Goal: Transaction & Acquisition: Subscribe to service/newsletter

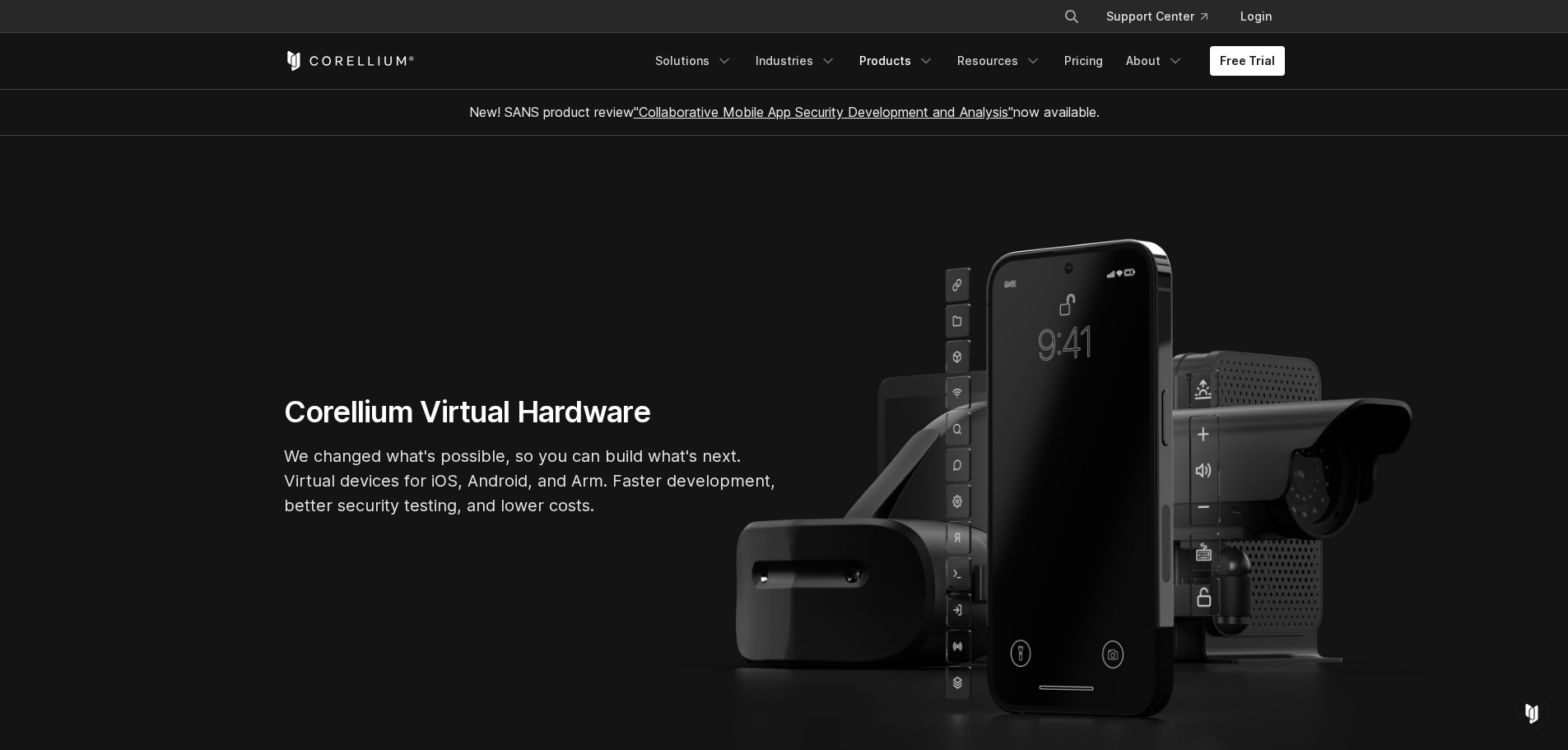
click at [889, 56] on link "Products" at bounding box center [896, 61] width 95 height 30
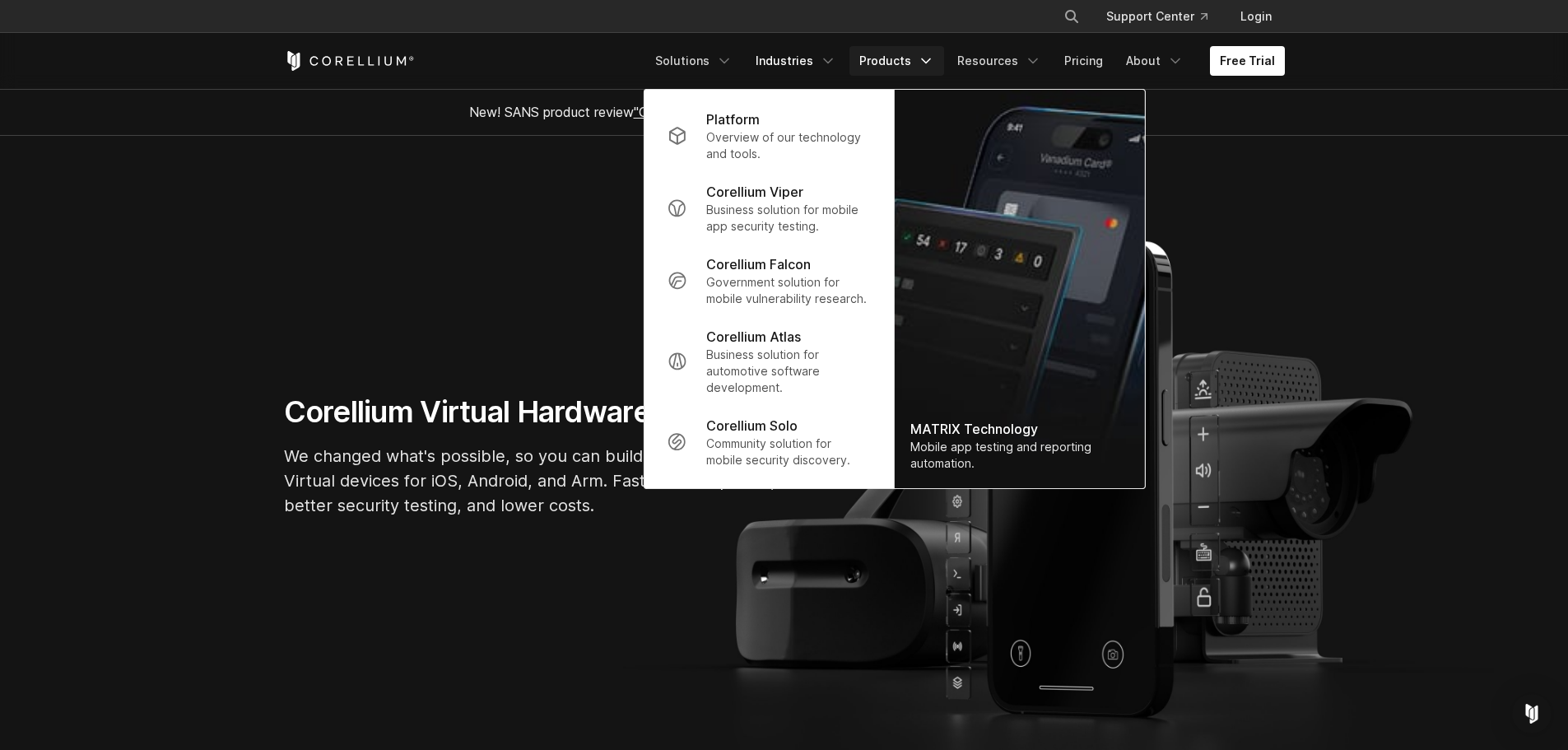
click at [790, 52] on link "Industries" at bounding box center [796, 61] width 100 height 30
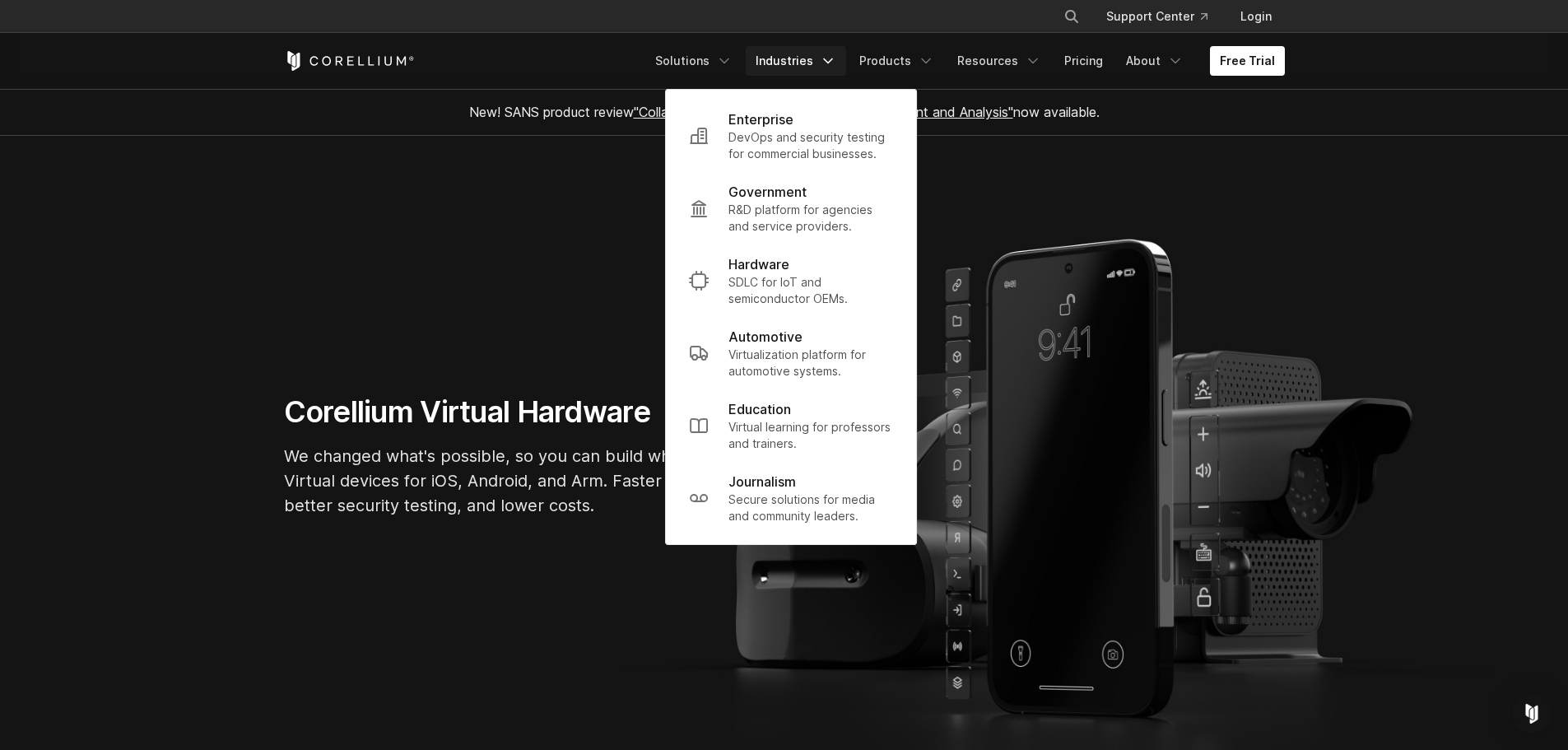
click at [556, 51] on div "Free Trial Solutions IoT" at bounding box center [784, 61] width 1001 height 56
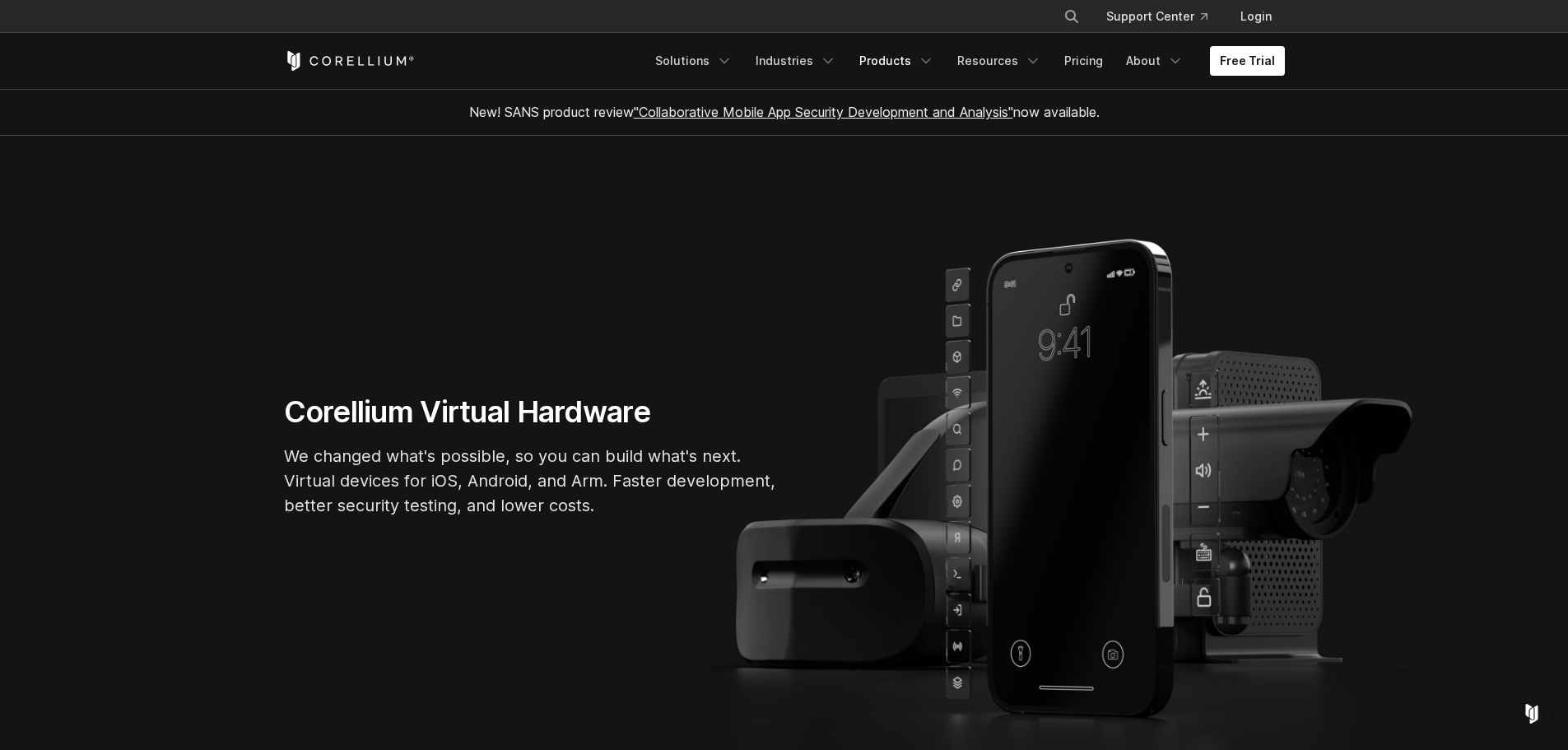
click at [880, 64] on link "Products" at bounding box center [896, 61] width 95 height 30
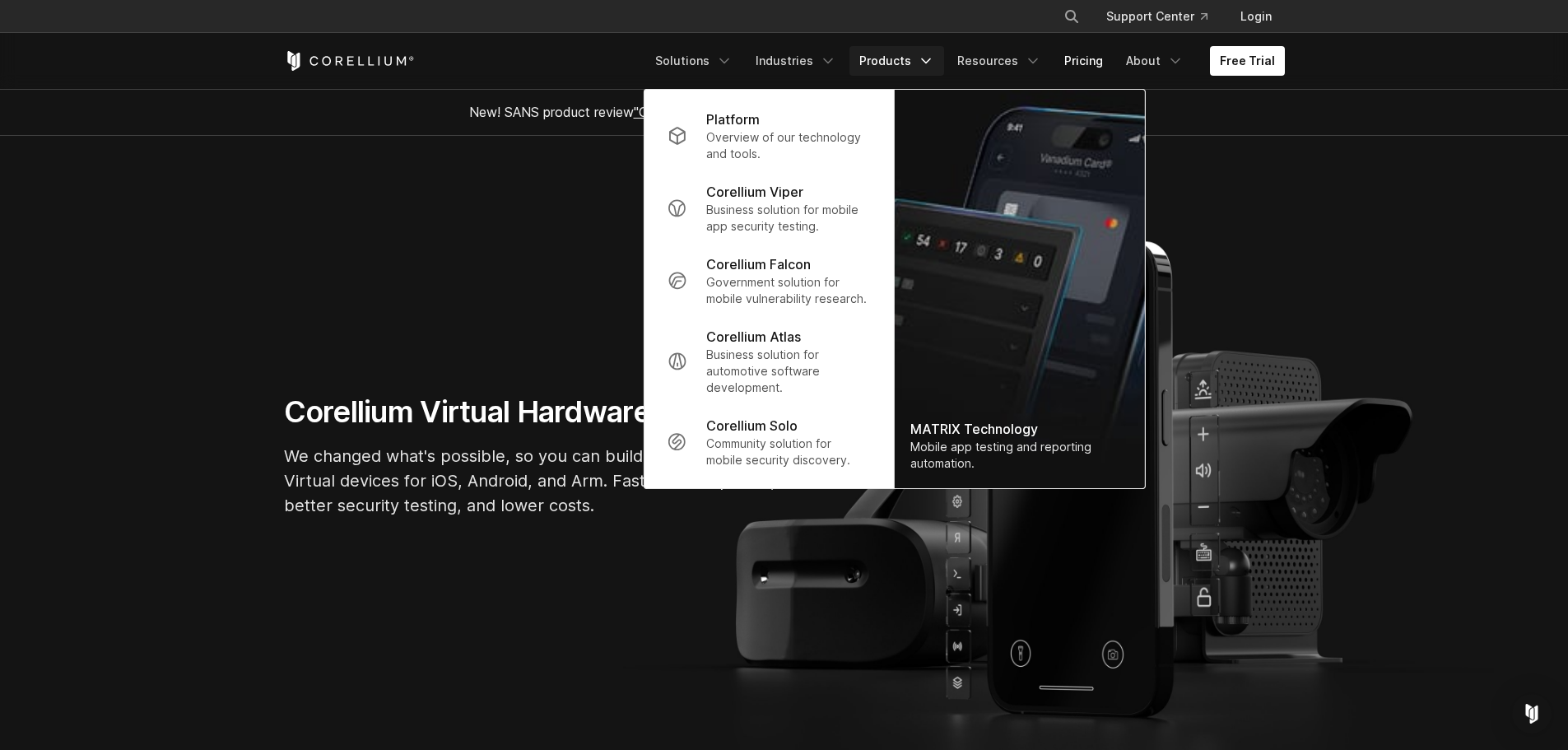
click at [1095, 72] on link "Pricing" at bounding box center [1084, 61] width 58 height 30
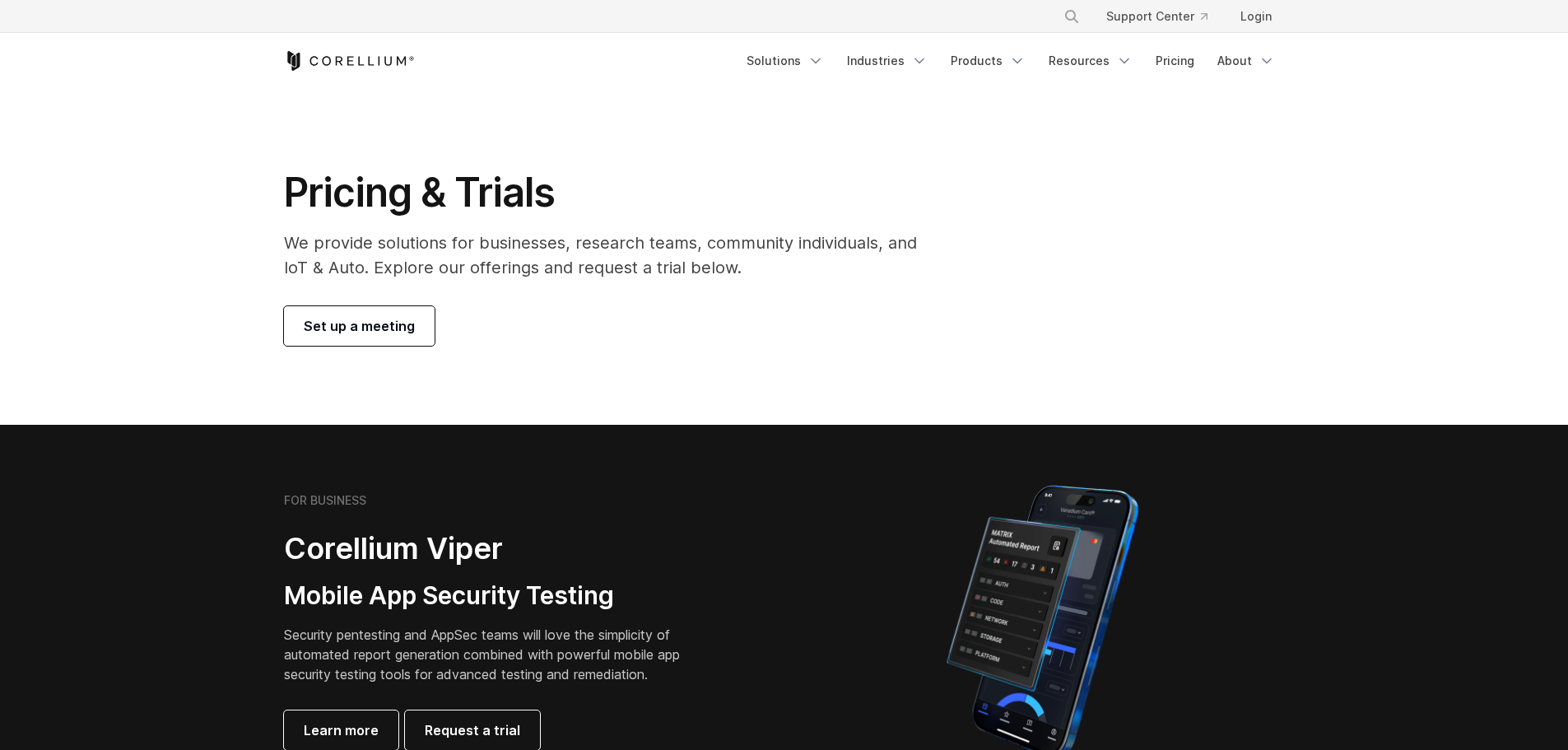
click at [877, 75] on link "Industries" at bounding box center [887, 61] width 100 height 30
